Goal: Navigation & Orientation: Find specific page/section

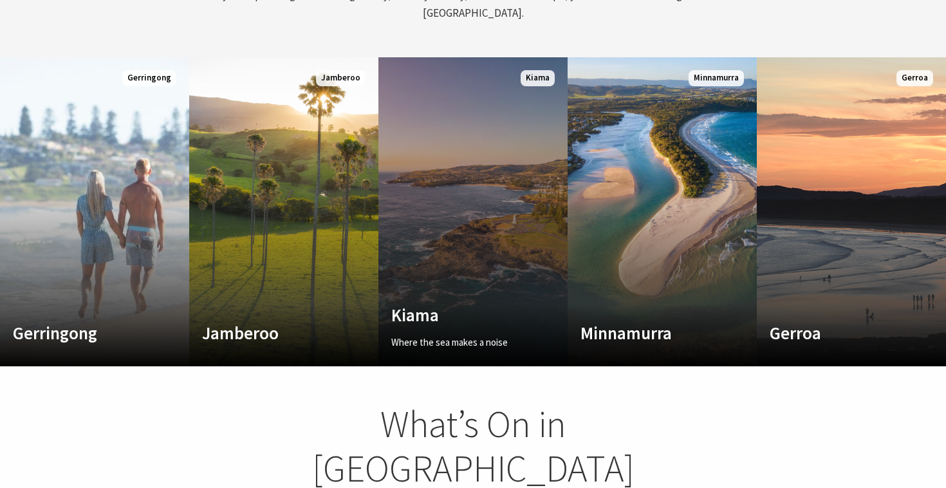
scroll to position [693, 0]
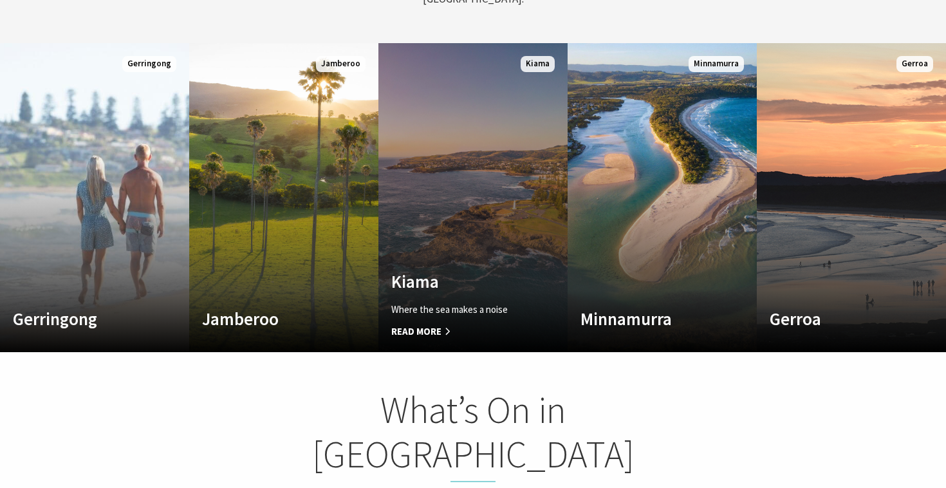
click at [485, 279] on div "Kiama Where the sea makes a noise Read More" at bounding box center [458, 305] width 161 height 68
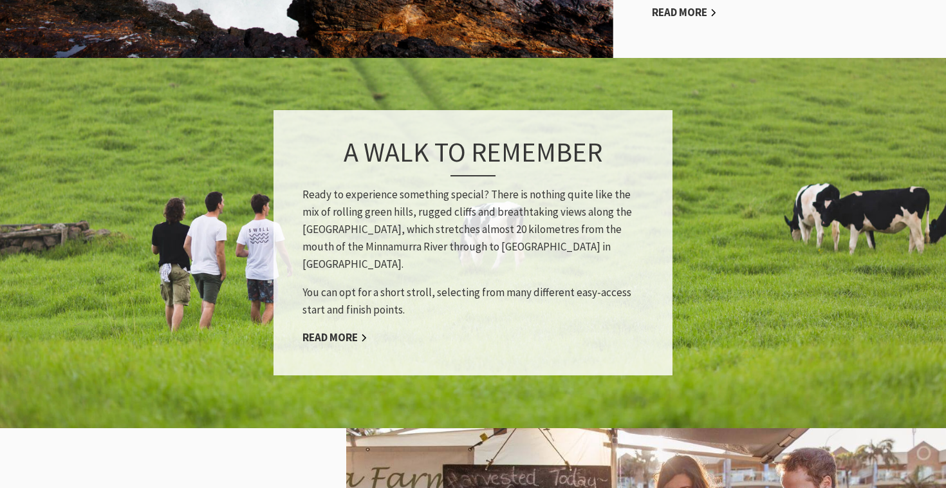
scroll to position [1159, 0]
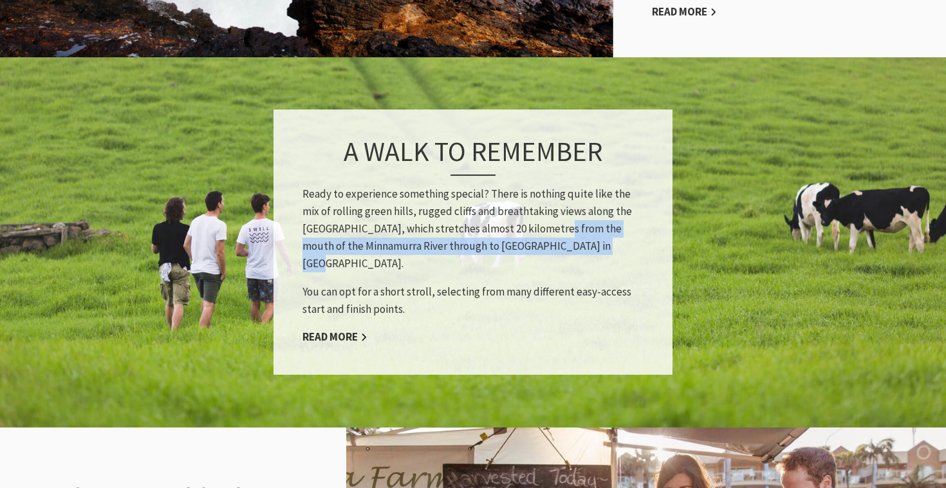
drag, startPoint x: 578, startPoint y: 232, endPoint x: 527, endPoint y: 216, distance: 53.1
click at [527, 216] on p "Ready to experience something special? There is nothing quite like the mix of r…" at bounding box center [472, 229] width 341 height 88
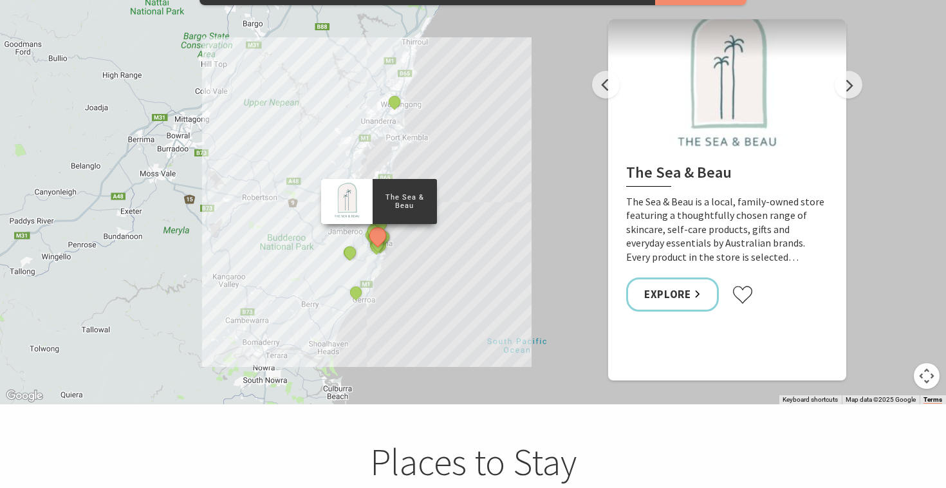
scroll to position [2375, 0]
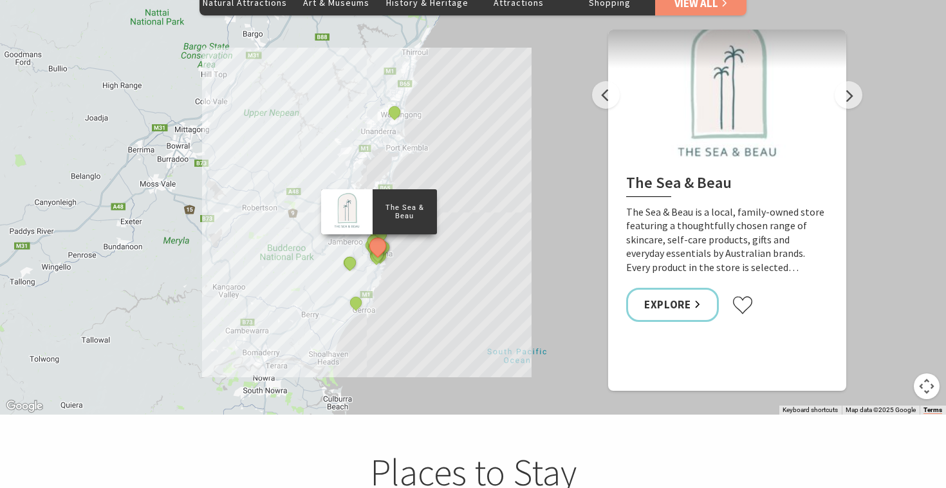
click at [392, 252] on div "The Sea & Beau Hoddles Track, Kiama Kiama Ceramic Art Studio - Teaching and Mak…" at bounding box center [473, 182] width 946 height 463
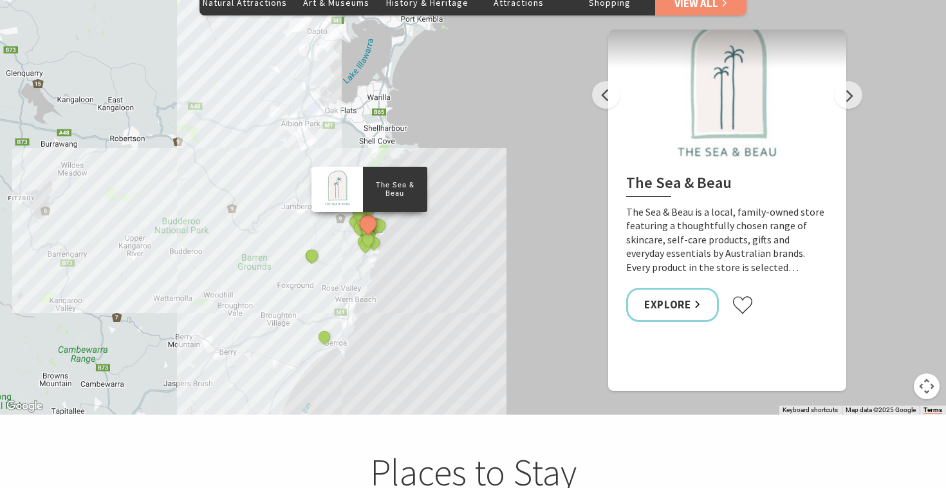
click at [392, 252] on div "The Sea & Beau Hoddles Track, Kiama Kiama Ceramic Art Studio - Teaching and Mak…" at bounding box center [473, 182] width 946 height 463
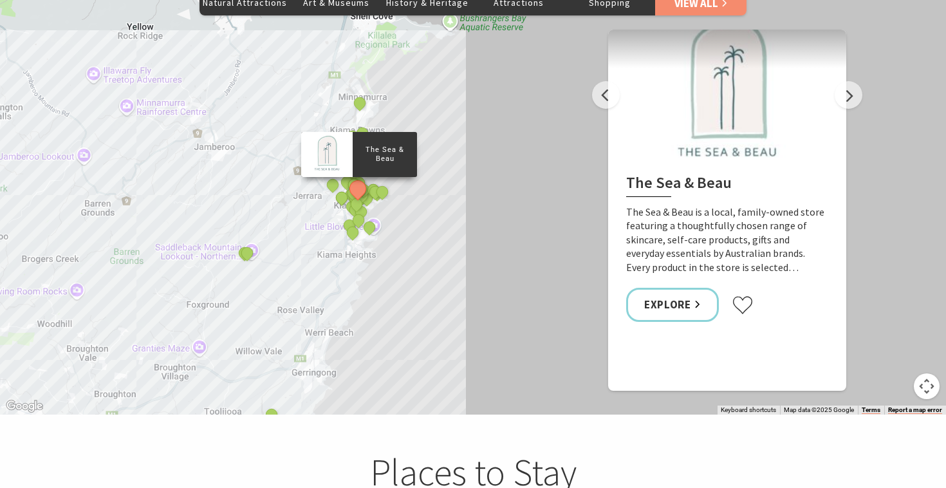
drag, startPoint x: 356, startPoint y: 259, endPoint x: 374, endPoint y: 276, distance: 24.6
click at [375, 276] on div "The Sea & Beau Hoddles Track, Kiama Kiama Ceramic Art Studio - Teaching and Mak…" at bounding box center [473, 182] width 946 height 463
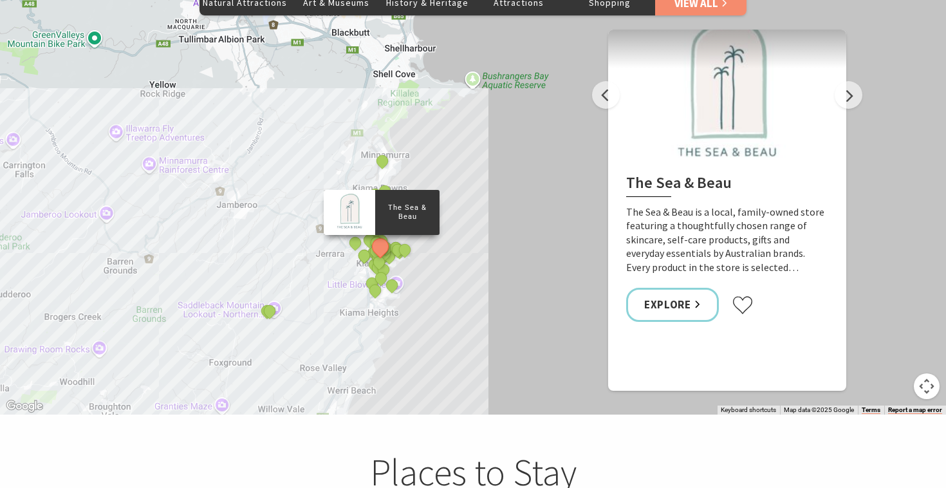
drag, startPoint x: 374, startPoint y: 276, endPoint x: 384, endPoint y: 309, distance: 34.4
click at [384, 330] on div "The Sea & Beau Hoddles Track, Kiama Kiama Ceramic Art Studio - Teaching and Mak…" at bounding box center [473, 182] width 946 height 463
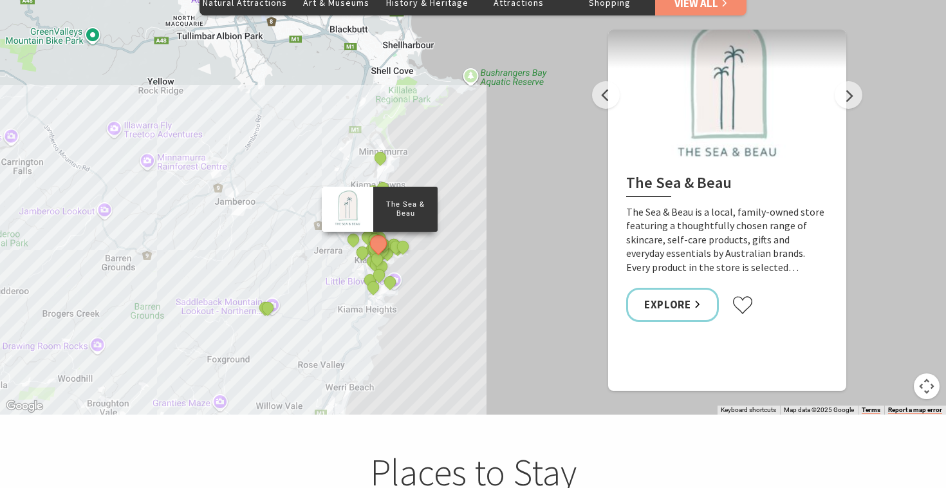
click at [424, 261] on div "The Sea & Beau Hoddles Track, Kiama Kiama Ceramic Art Studio - Teaching and Mak…" at bounding box center [473, 182] width 946 height 463
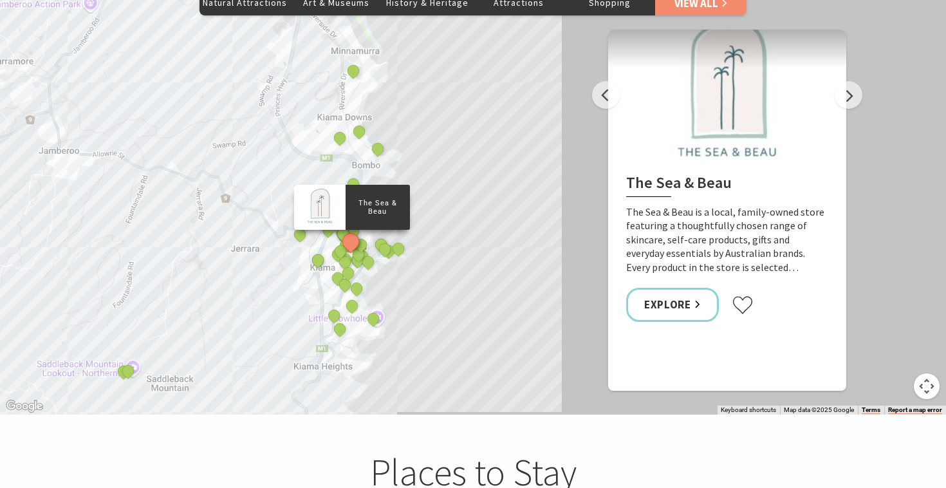
drag, startPoint x: 384, startPoint y: 239, endPoint x: 415, endPoint y: 304, distance: 72.3
click at [415, 304] on div "The Sea & Beau Hoddles Track, Kiama Kiama Ceramic Art Studio - Teaching and Mak…" at bounding box center [473, 182] width 946 height 463
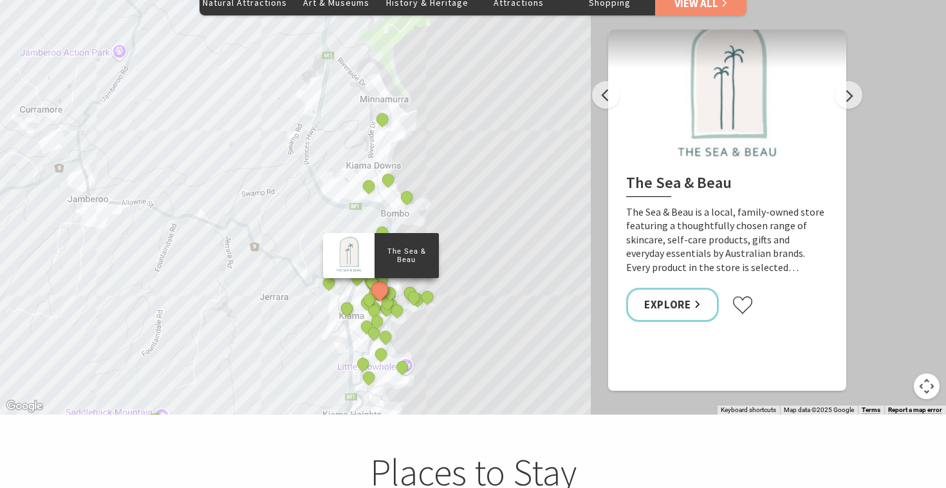
click at [415, 304] on div "The Sea & Beau Hoddles Track, Kiama Kiama Ceramic Art Studio - Teaching and Mak…" at bounding box center [473, 182] width 946 height 463
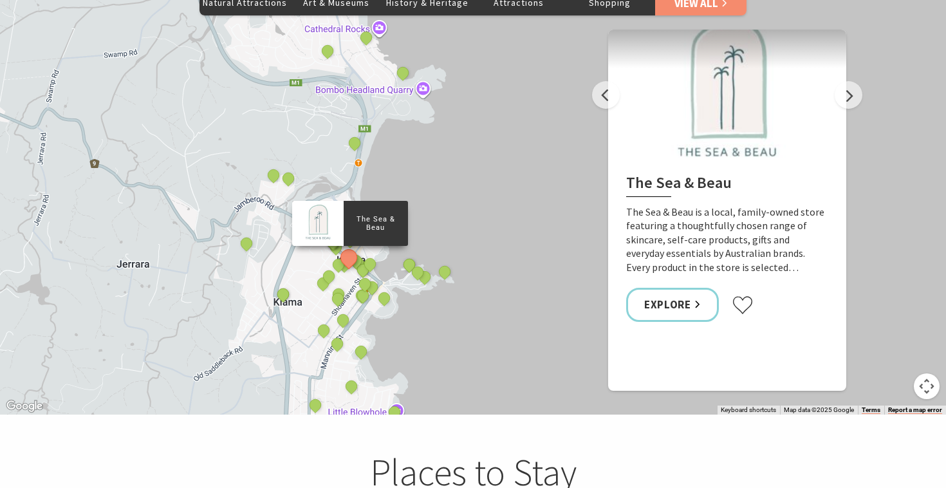
click at [389, 299] on div "The Sea & Beau Hoddles Track, Kiama Kiama Ceramic Art Studio - Teaching and Mak…" at bounding box center [473, 182] width 946 height 463
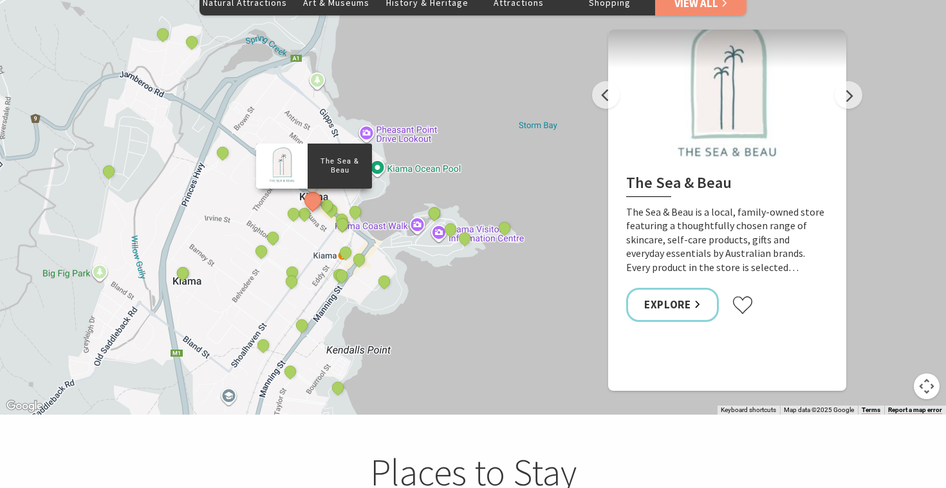
click at [389, 299] on div "The Sea & Beau Hoddles Track, Kiama Kiama Ceramic Art Studio - Teaching and Mak…" at bounding box center [473, 182] width 946 height 463
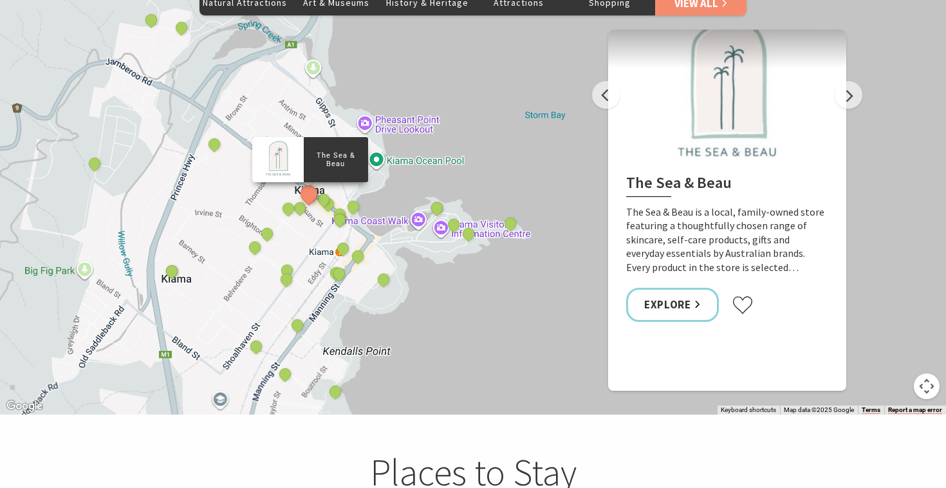
click at [389, 299] on div "The Sea & Beau Hoddles Track, Kiama Kiama Ceramic Art Studio - Teaching and Mak…" at bounding box center [473, 182] width 946 height 463
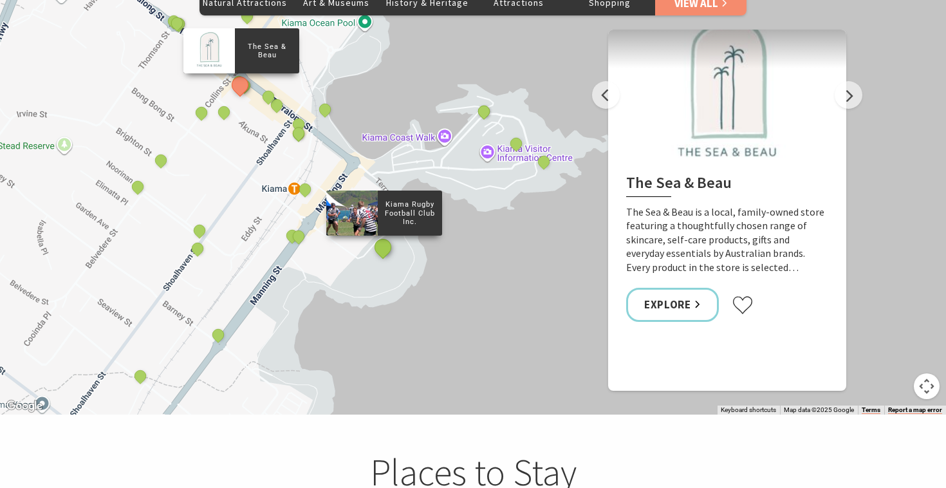
click at [387, 236] on button "See detail about Kiama Rugby Football Club Inc." at bounding box center [383, 248] width 24 height 24
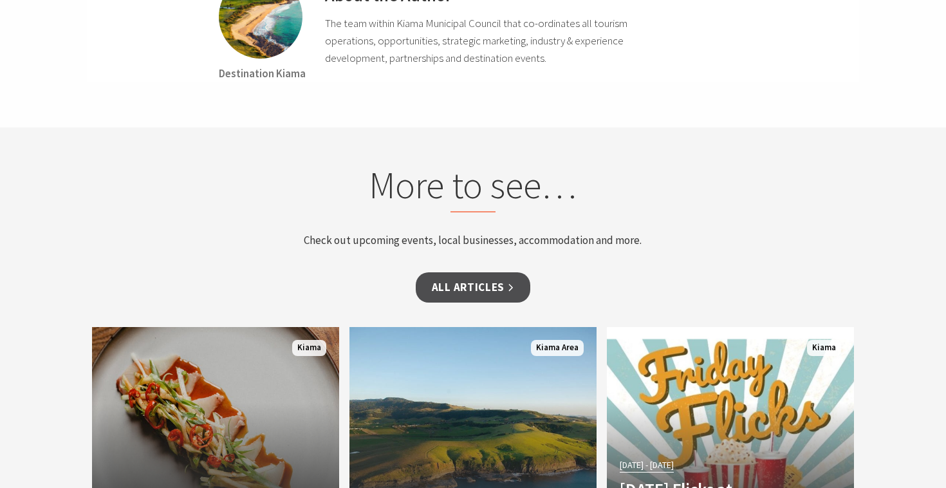
scroll to position [4671, 0]
